Goal: Task Accomplishment & Management: Manage account settings

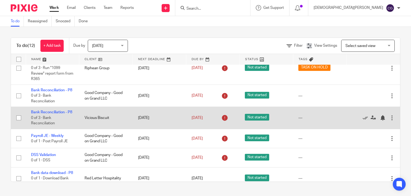
scroll to position [238, 0]
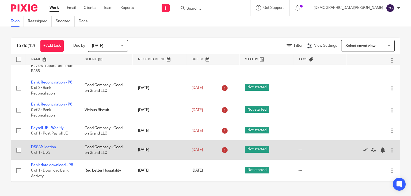
click at [390, 147] on div at bounding box center [392, 149] width 5 height 5
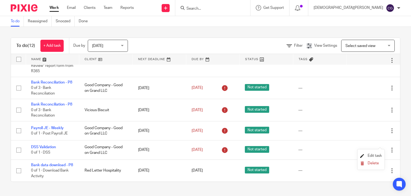
click at [375, 155] on span "Edit task" at bounding box center [375, 155] width 14 height 4
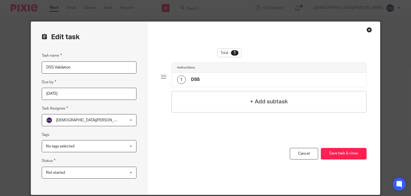
click at [369, 30] on div "Close this dialog window" at bounding box center [369, 29] width 5 height 5
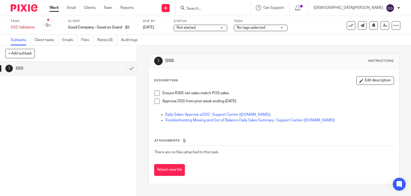
click at [224, 25] on div "Not started Not started" at bounding box center [201, 28] width 54 height 6
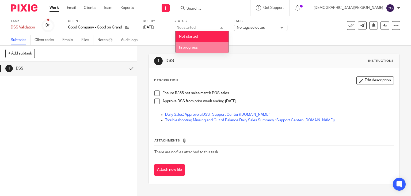
click at [211, 45] on li "In progress" at bounding box center [202, 47] width 53 height 11
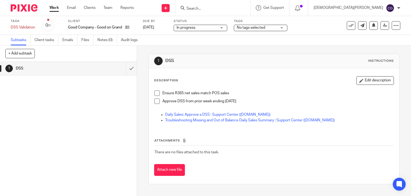
click at [284, 28] on div "No tags selected" at bounding box center [261, 28] width 54 height 6
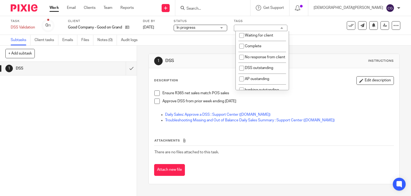
scroll to position [27, 0]
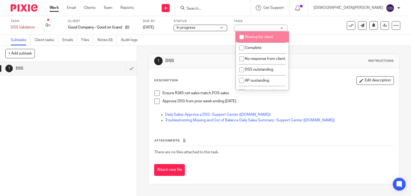
click at [244, 36] on input "checkbox" at bounding box center [242, 37] width 10 height 10
checkbox input "true"
click at [306, 60] on div "1 DSS Instructions" at bounding box center [274, 61] width 240 height 9
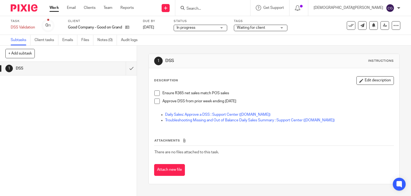
click at [53, 7] on link "Work" at bounding box center [54, 7] width 9 height 5
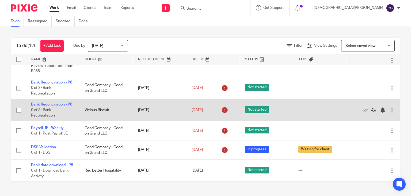
scroll to position [238, 0]
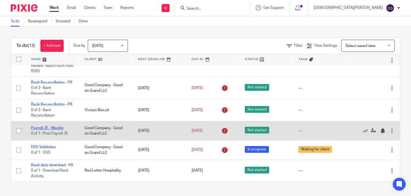
click at [53, 126] on link "Payroll JE - Weekly" at bounding box center [47, 128] width 33 height 4
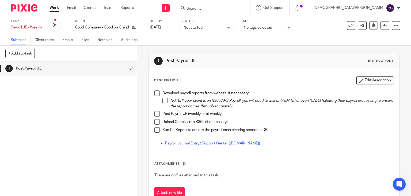
click at [231, 25] on div "Not started Not started" at bounding box center [208, 28] width 54 height 6
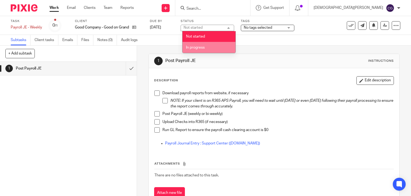
click at [220, 53] on div "Not started In progress" at bounding box center [209, 42] width 54 height 22
click at [221, 51] on li "In progress" at bounding box center [209, 47] width 53 height 11
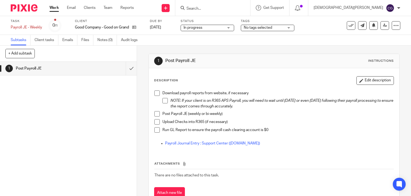
click at [290, 26] on div "No tags selected" at bounding box center [268, 28] width 54 height 6
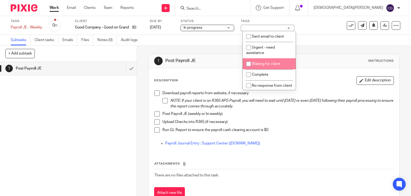
click at [243, 63] on div "Sent email to client Urgent - need assistance Waiting for client Complete No re…" at bounding box center [270, 60] width 54 height 59
click at [252, 64] on input "checkbox" at bounding box center [249, 64] width 10 height 10
checkbox input "true"
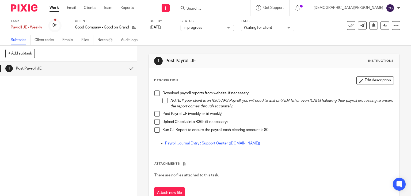
drag, startPoint x: 333, startPoint y: 53, endPoint x: 106, endPoint y: 35, distance: 228.4
click at [333, 53] on div "1 Post Payroll JE Instructions Description Edit description Download payroll re…" at bounding box center [275, 131] width 252 height 170
click at [53, 8] on link "Work" at bounding box center [54, 7] width 9 height 5
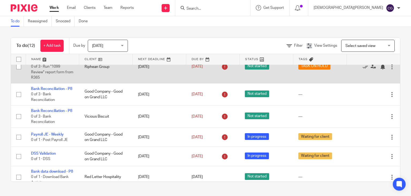
scroll to position [185, 0]
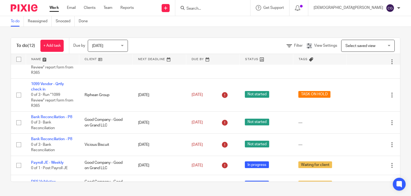
click at [234, 11] on input "Search" at bounding box center [210, 8] width 48 height 5
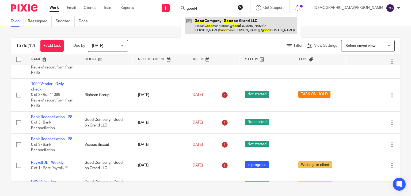
type input "good4"
click at [268, 21] on link at bounding box center [241, 25] width 112 height 17
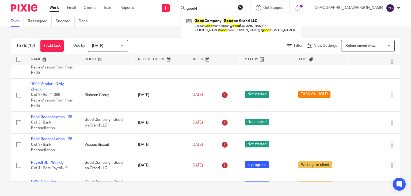
click at [234, 6] on input "good4" at bounding box center [210, 8] width 48 height 5
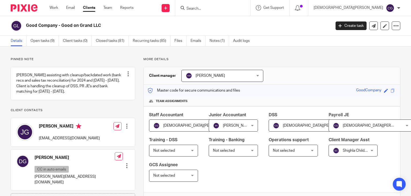
drag, startPoint x: 57, startPoint y: 9, endPoint x: 66, endPoint y: 6, distance: 9.1
click at [57, 9] on link "Work" at bounding box center [54, 7] width 9 height 5
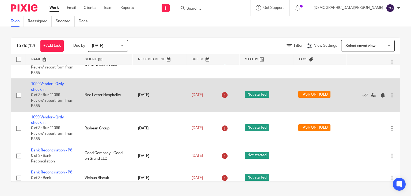
scroll to position [161, 0]
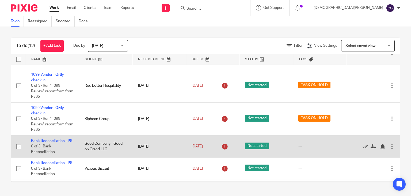
click at [390, 149] on div at bounding box center [392, 146] width 5 height 5
click at [380, 149] on div at bounding box center [382, 146] width 5 height 5
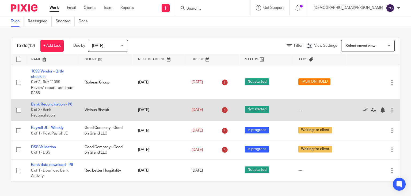
scroll to position [210, 0]
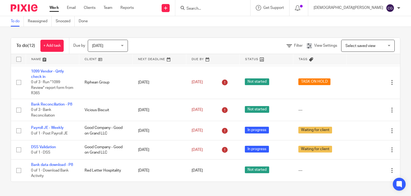
click at [243, 6] on form at bounding box center [214, 8] width 57 height 7
click at [234, 10] on input "Search" at bounding box center [210, 8] width 48 height 5
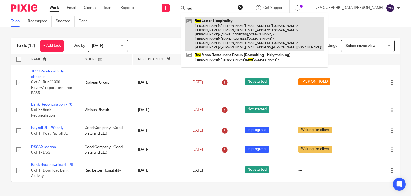
type input "red"
click at [258, 31] on link at bounding box center [254, 34] width 139 height 34
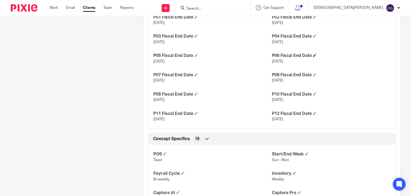
scroll to position [375, 0]
